Goal: Information Seeking & Learning: Learn about a topic

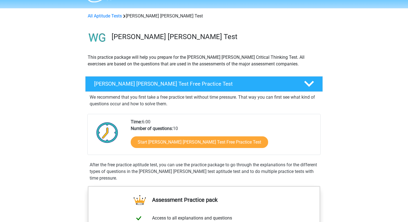
scroll to position [15, 0]
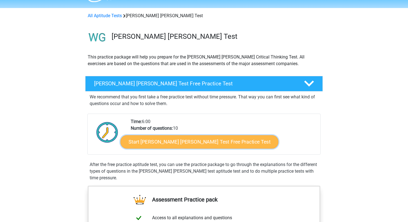
click at [153, 140] on link "Start Watson Glaser Test Free Practice Test" at bounding box center [199, 141] width 158 height 13
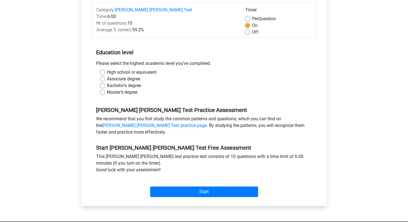
scroll to position [79, 0]
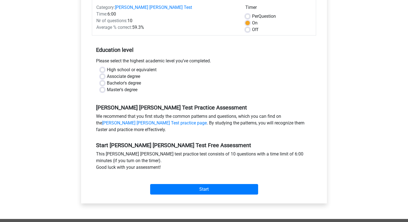
click at [107, 80] on label "Bachelor's degree" at bounding box center [124, 83] width 34 height 7
click at [102, 80] on input "Bachelor's degree" at bounding box center [102, 83] width 4 height 6
radio input "true"
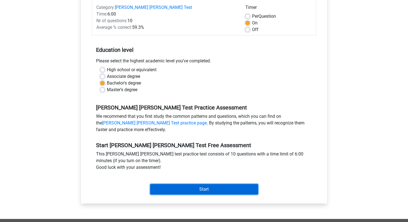
click at [167, 184] on input "Start" at bounding box center [204, 189] width 108 height 11
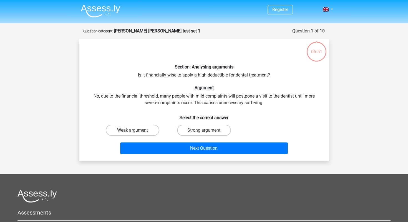
click at [211, 75] on div "Section: Analysing arguments Is it financially wise to apply a high deductible …" at bounding box center [204, 99] width 246 height 113
click at [242, 72] on div "Section: Analysing arguments Is it financially wise to apply a high deductible …" at bounding box center [204, 99] width 246 height 113
click at [148, 128] on label "Weak argument" at bounding box center [133, 130] width 54 height 11
click at [136, 130] on input "Weak argument" at bounding box center [135, 132] width 4 height 4
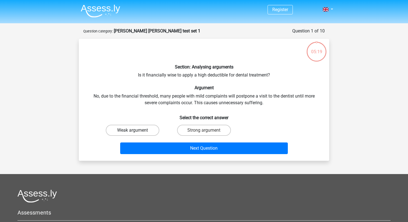
radio input "true"
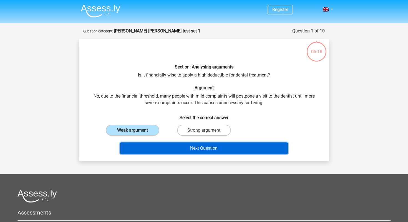
click at [180, 146] on button "Next Question" at bounding box center [204, 149] width 168 height 12
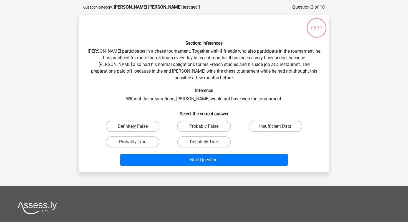
scroll to position [28, 0]
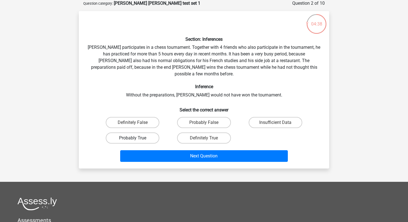
click at [150, 133] on label "Probably True" at bounding box center [133, 138] width 54 height 11
click at [136, 138] on input "Probably True" at bounding box center [135, 140] width 4 height 4
radio input "true"
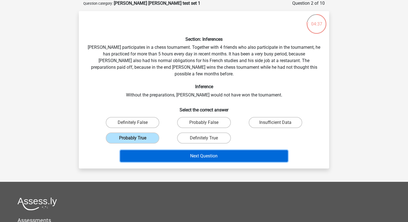
click at [183, 150] on button "Next Question" at bounding box center [204, 156] width 168 height 12
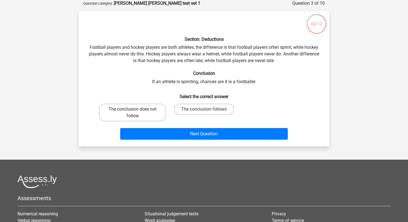
click at [154, 117] on label "The conclusion does not follow" at bounding box center [132, 113] width 67 height 18
click at [136, 113] on input "The conclusion does not follow" at bounding box center [135, 111] width 4 height 4
radio input "true"
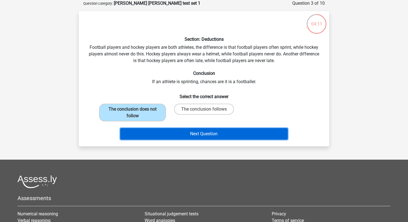
click at [176, 131] on button "Next Question" at bounding box center [204, 134] width 168 height 12
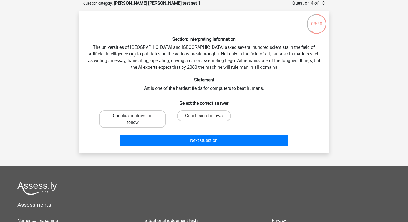
click at [143, 121] on label "Conclusion does not follow" at bounding box center [132, 119] width 67 height 18
click at [136, 120] on input "Conclusion does not follow" at bounding box center [135, 118] width 4 height 4
radio input "true"
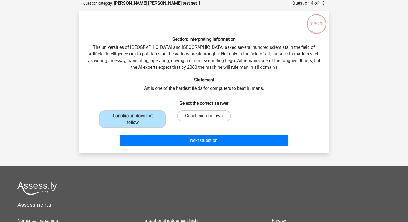
click at [195, 120] on label "Conclusion follows" at bounding box center [204, 115] width 54 height 11
click at [204, 120] on input "Conclusion follows" at bounding box center [206, 118] width 4 height 4
radio input "true"
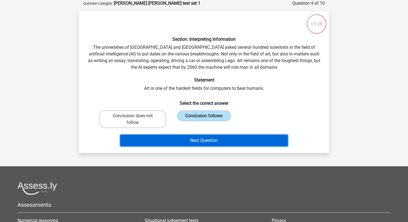
click at [198, 138] on button "Next Question" at bounding box center [204, 141] width 168 height 12
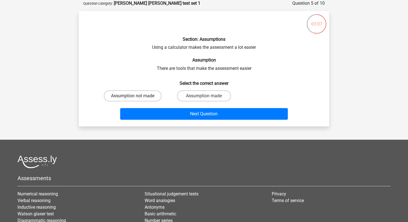
click at [147, 100] on label "Assumption not made" at bounding box center [133, 95] width 58 height 11
click at [136, 100] on input "Assumption not made" at bounding box center [135, 98] width 4 height 4
radio input "true"
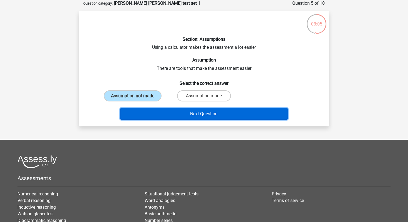
click at [150, 114] on button "Next Question" at bounding box center [204, 114] width 168 height 12
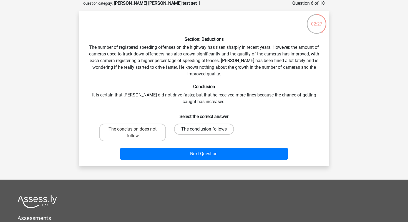
click at [183, 130] on label "The conclusion follows" at bounding box center [204, 129] width 60 height 11
click at [204, 130] on input "The conclusion follows" at bounding box center [206, 131] width 4 height 4
radio input "true"
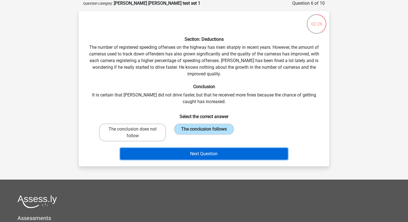
click at [183, 153] on button "Next Question" at bounding box center [204, 154] width 168 height 12
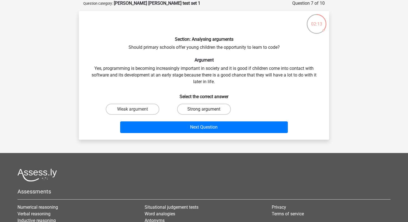
click at [186, 112] on label "Strong argument" at bounding box center [204, 109] width 54 height 11
click at [204, 112] on input "Strong argument" at bounding box center [206, 111] width 4 height 4
radio input "true"
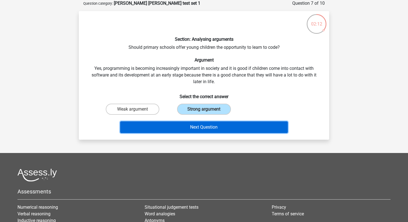
click at [185, 125] on button "Next Question" at bounding box center [204, 128] width 168 height 12
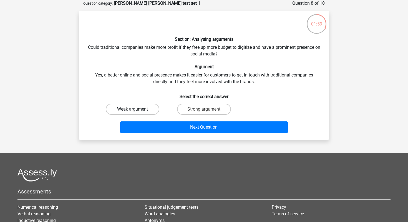
click at [132, 104] on label "Weak argument" at bounding box center [133, 109] width 54 height 11
click at [133, 109] on input "Weak argument" at bounding box center [135, 111] width 4 height 4
radio input "true"
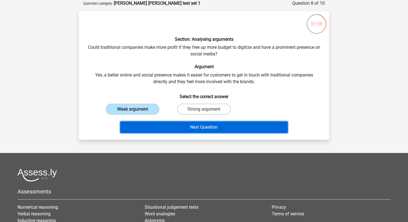
click at [154, 125] on button "Next Question" at bounding box center [204, 128] width 168 height 12
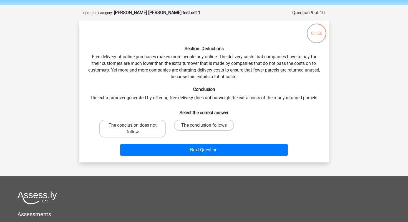
scroll to position [19, 0]
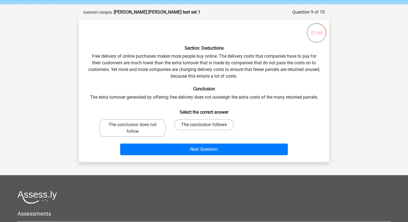
click at [178, 126] on label "The conclusion follows" at bounding box center [204, 124] width 60 height 11
click at [204, 126] on input "The conclusion follows" at bounding box center [206, 127] width 4 height 4
radio input "true"
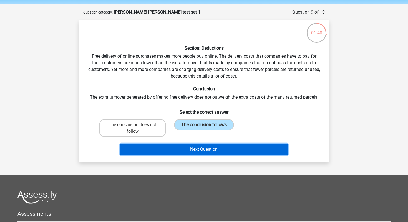
click at [183, 149] on button "Next Question" at bounding box center [204, 150] width 168 height 12
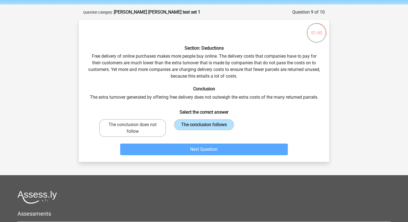
scroll to position [28, 0]
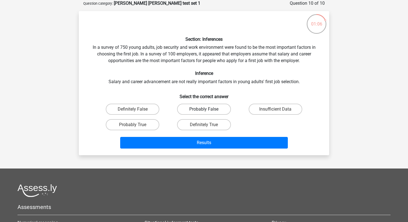
click at [199, 111] on label "Probably False" at bounding box center [204, 109] width 54 height 11
click at [204, 111] on input "Probably False" at bounding box center [206, 111] width 4 height 4
radio input "true"
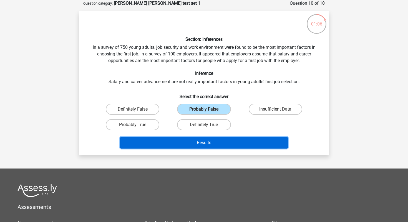
click at [200, 140] on button "Results" at bounding box center [204, 143] width 168 height 12
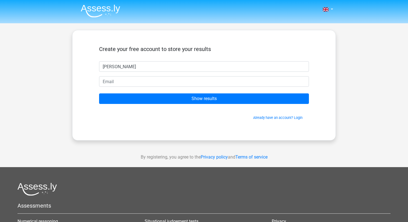
type input "Brooke"
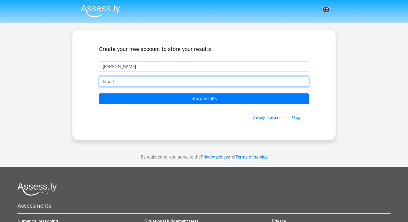
click at [146, 82] on input "email" at bounding box center [204, 81] width 210 height 11
type input "BrookeMacleay05@gmail.com"
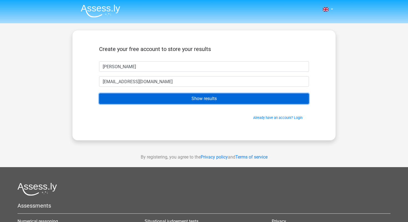
click at [143, 95] on input "Show results" at bounding box center [204, 99] width 210 height 11
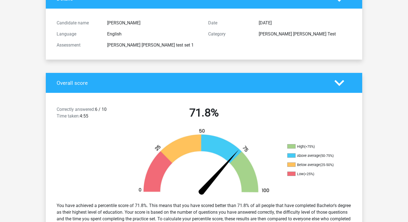
scroll to position [49, 0]
